Goal: Task Accomplishment & Management: Use online tool/utility

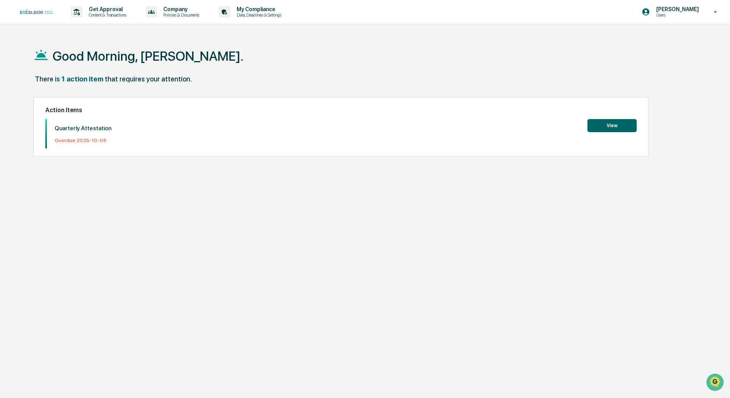
click at [609, 130] on button "View" at bounding box center [612, 125] width 49 height 13
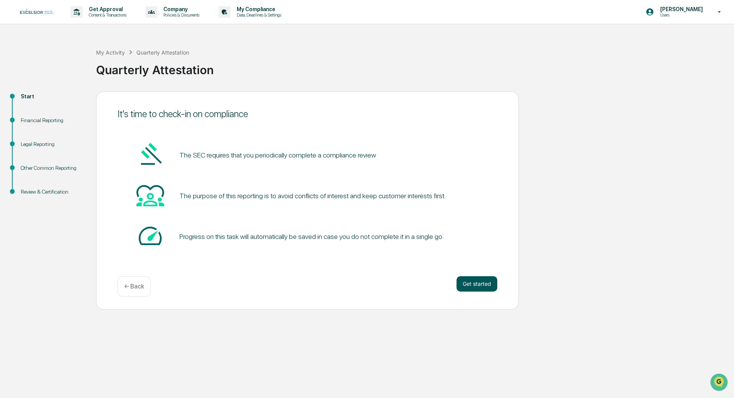
click at [478, 284] on button "Get started" at bounding box center [477, 283] width 41 height 15
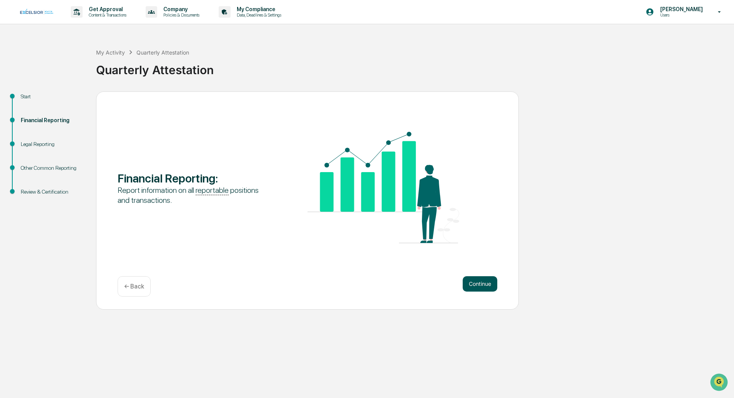
click at [477, 283] on button "Continue" at bounding box center [480, 283] width 35 height 15
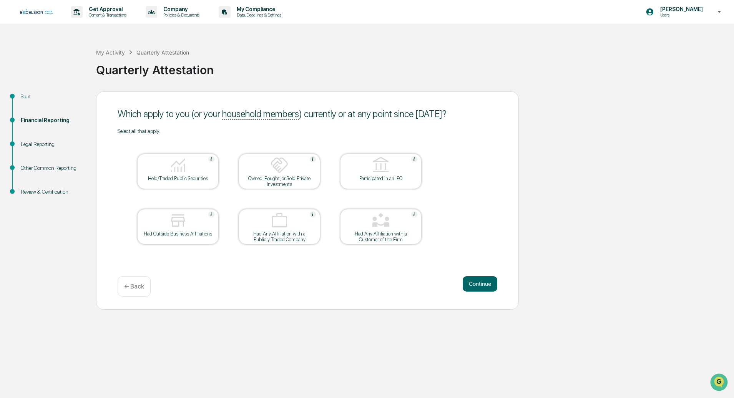
click at [186, 182] on div "Held/Traded Public Securities" at bounding box center [177, 171] width 81 height 35
click at [488, 282] on button "Continue" at bounding box center [480, 283] width 35 height 15
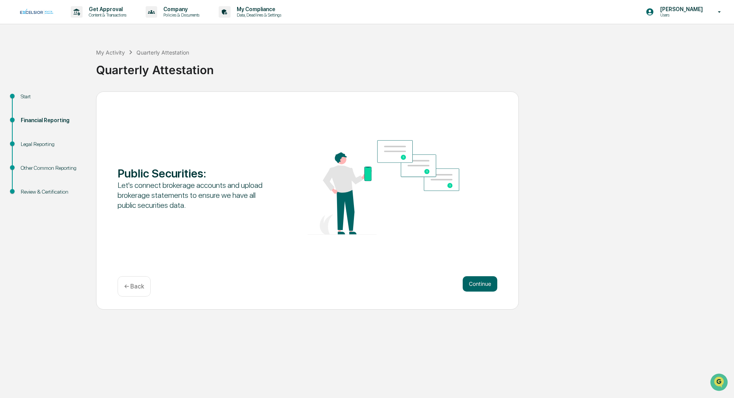
click at [488, 282] on button "Continue" at bounding box center [480, 283] width 35 height 15
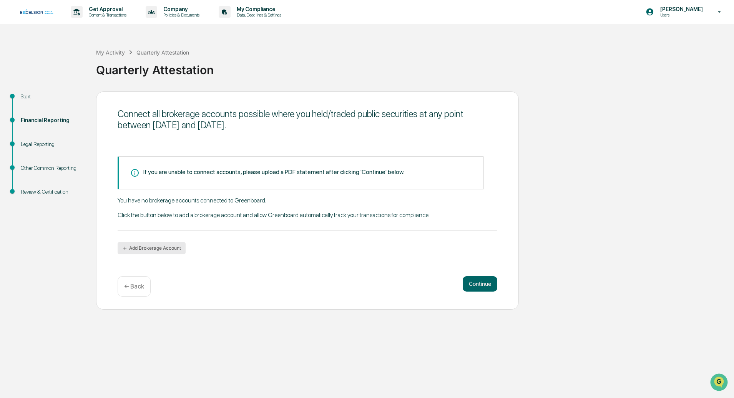
click at [158, 247] on button "Add Brokerage Account" at bounding box center [152, 248] width 68 height 12
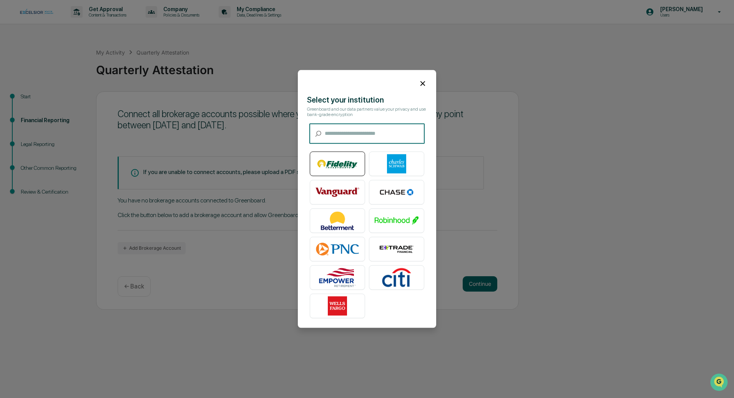
click at [338, 163] on img at bounding box center [338, 164] width 44 height 19
